Goal: Find specific page/section: Find specific page/section

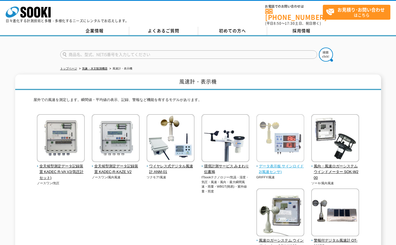
click at [291, 164] on span "データ表示板 サインロイド2(風速センサ)" at bounding box center [280, 170] width 48 height 12
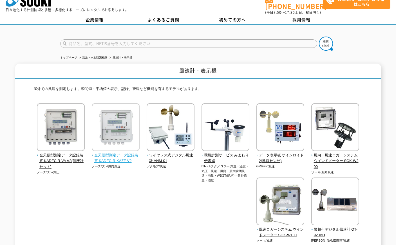
scroll to position [11, 0]
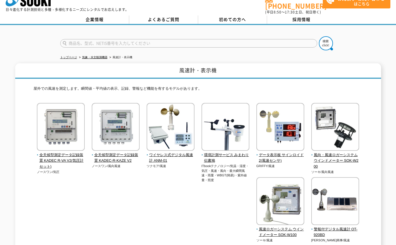
click at [13, 42] on div at bounding box center [198, 38] width 396 height 27
click at [33, 42] on div at bounding box center [198, 38] width 396 height 27
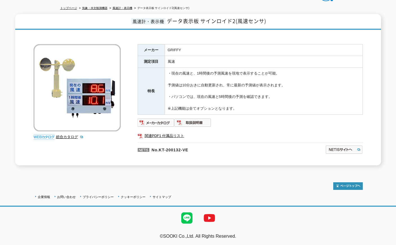
scroll to position [113, 0]
